Goal: Find contact information: Find contact information

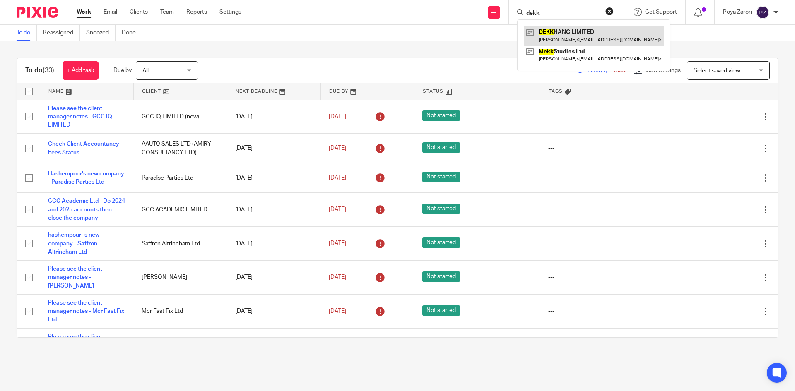
type input "dekk"
click at [572, 39] on link at bounding box center [594, 35] width 140 height 19
click at [556, 35] on link at bounding box center [594, 35] width 140 height 19
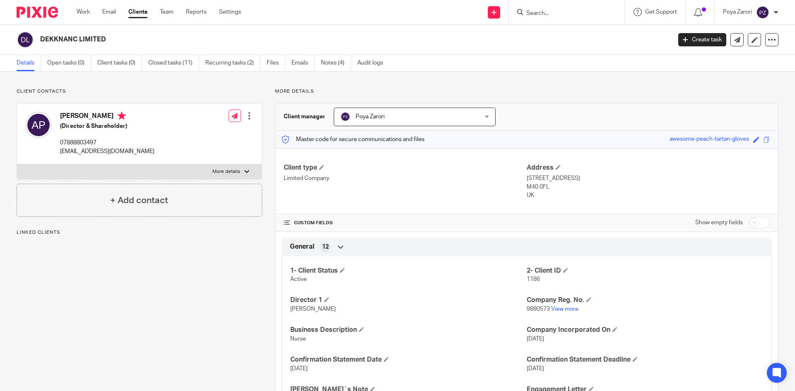
click at [88, 152] on p "[EMAIL_ADDRESS][DOMAIN_NAME]" at bounding box center [107, 151] width 94 height 8
copy div "[EMAIL_ADDRESS][DOMAIN_NAME]"
click at [540, 12] on input "Search" at bounding box center [562, 13] width 74 height 7
